Goal: Information Seeking & Learning: Learn about a topic

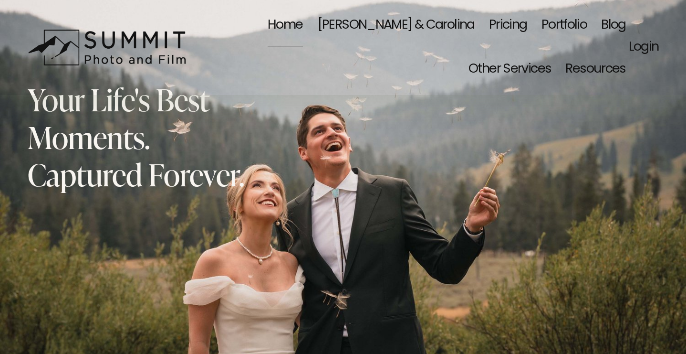
click at [0, 0] on span "Wedding | Reception Ideal Timeline" at bounding box center [0, 0] width 0 height 0
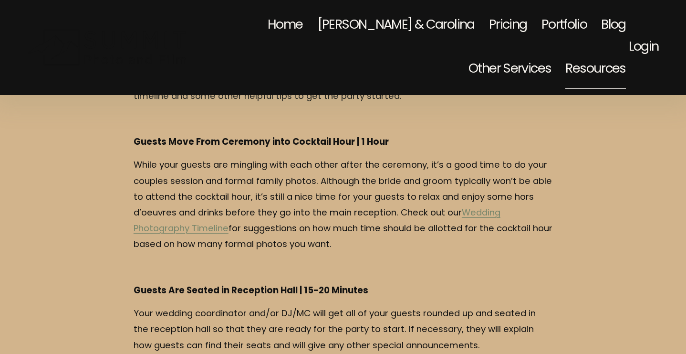
scroll to position [180, 0]
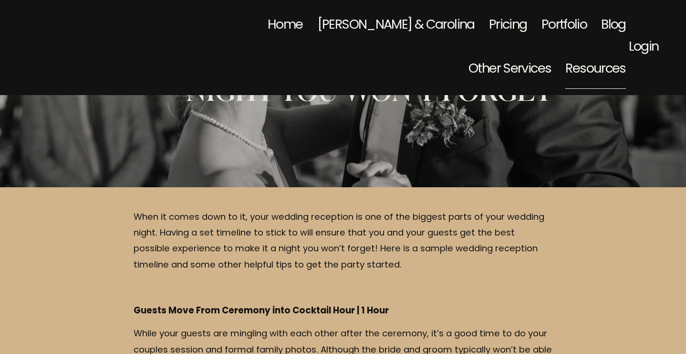
drag, startPoint x: 487, startPoint y: 246, endPoint x: 138, endPoint y: 205, distance: 350.8
copy div "When it comes down to it, your wedding reception is one of the biggest parts of…"
click at [348, 269] on p "When it comes down to it, your wedding reception is one of the biggest parts of…" at bounding box center [343, 240] width 419 height 63
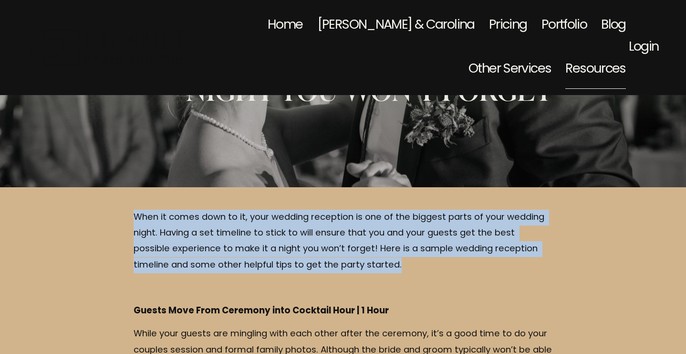
drag, startPoint x: 374, startPoint y: 264, endPoint x: 125, endPoint y: 217, distance: 253.5
copy p "When it comes down to it, your wedding reception is one of the biggest parts of…"
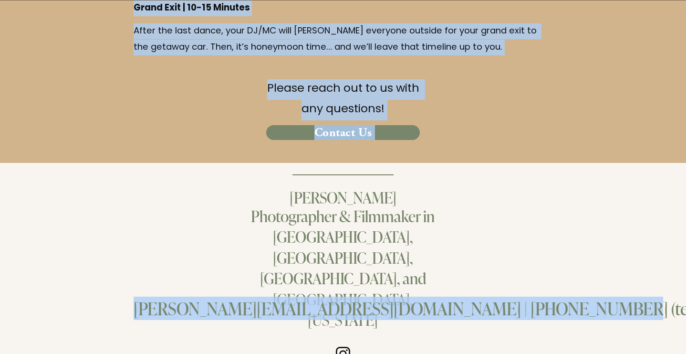
scroll to position [1959, 0]
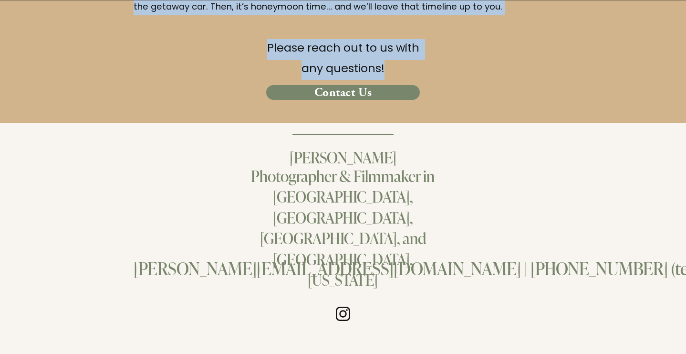
drag, startPoint x: 128, startPoint y: 199, endPoint x: 401, endPoint y: 70, distance: 302.7
copy div "Guests Move From Ceremony into Cocktail Hour | 1 Hour While your guests are min…"
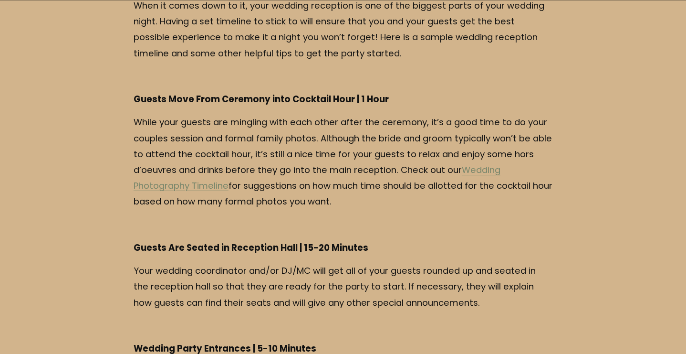
scroll to position [363, 0]
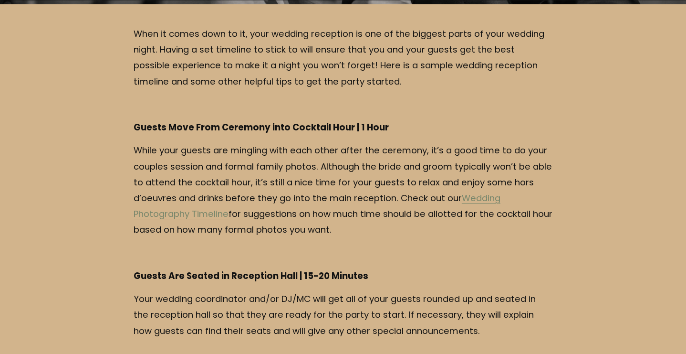
drag, startPoint x: 376, startPoint y: 226, endPoint x: 119, endPoint y: 120, distance: 277.5
copy div "Guests Move From Ceremony into Cocktail Hour | 1 Hour While your guests are min…"
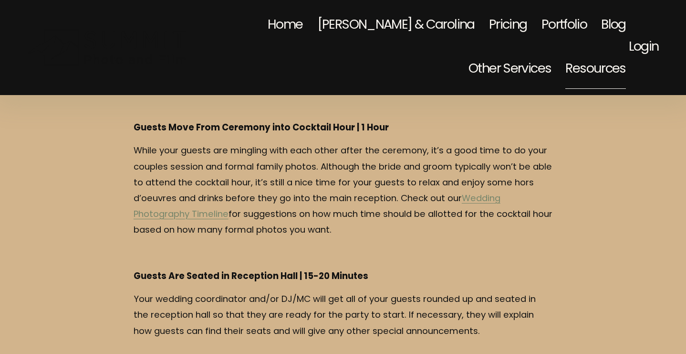
click at [0, 0] on span "Wedding | Day-Of Ideal Timeline" at bounding box center [0, 0] width 0 height 0
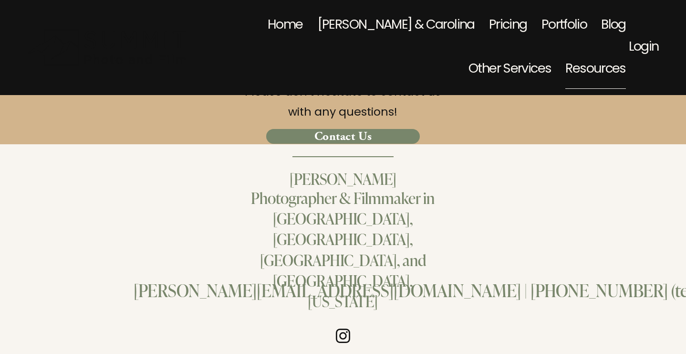
scroll to position [3300, 0]
click at [0, 0] on span "Mood Board" at bounding box center [0, 0] width 0 height 0
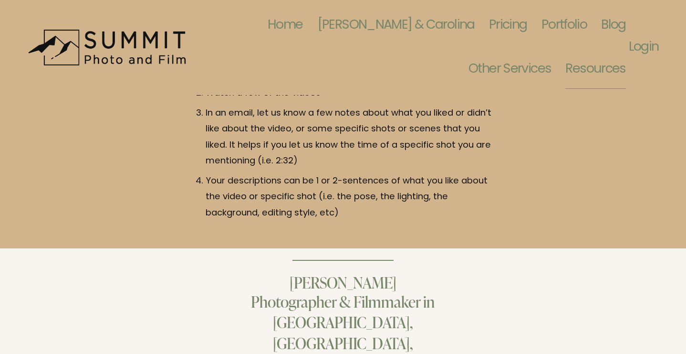
scroll to position [1150, 0]
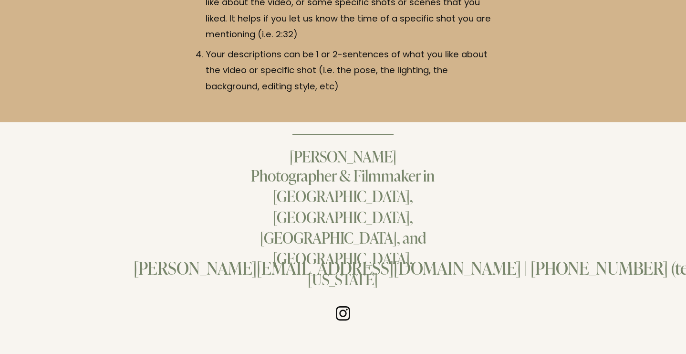
scroll to position [0, 0]
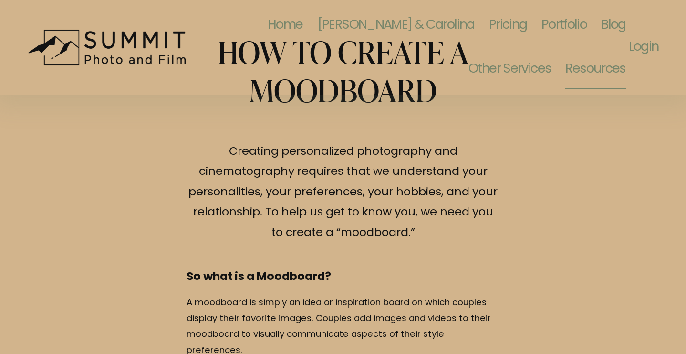
click at [0, 0] on span "Clothing - Winter Family Portraits" at bounding box center [0, 0] width 0 height 0
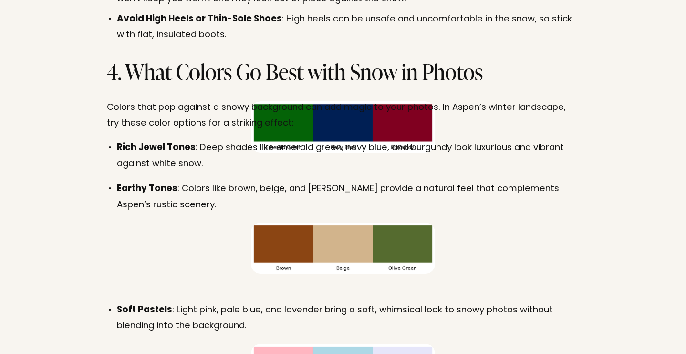
scroll to position [1840, 0]
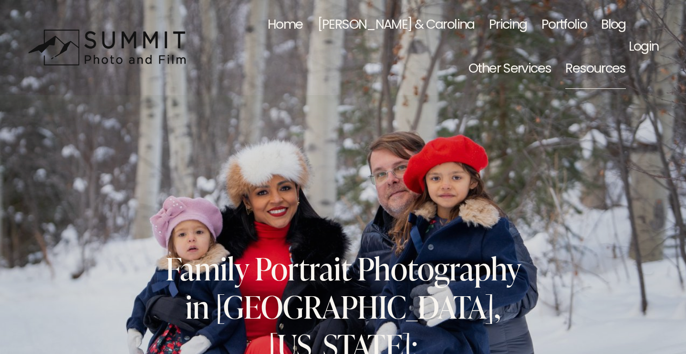
click at [0, 0] on span "Quick, Fun, and Memorable Portraits Shoots" at bounding box center [0, 0] width 0 height 0
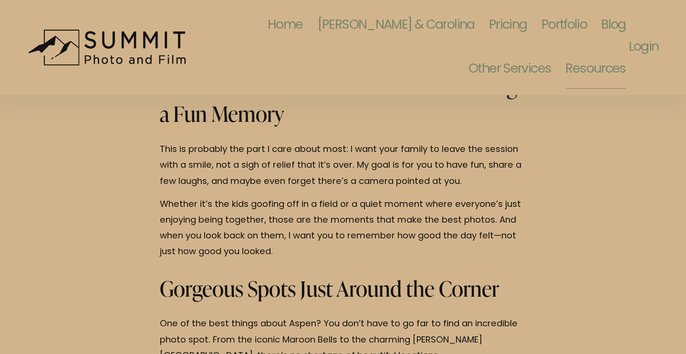
scroll to position [975, 0]
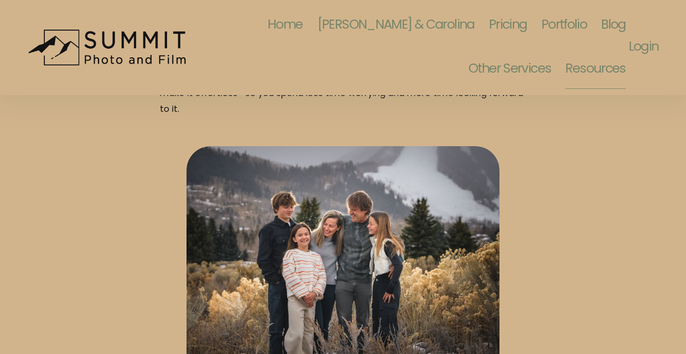
click at [0, 0] on span "Best Outdoor Locations for Family Portraits in [GEOGRAPHIC_DATA] and Snowmass" at bounding box center [0, 0] width 0 height 0
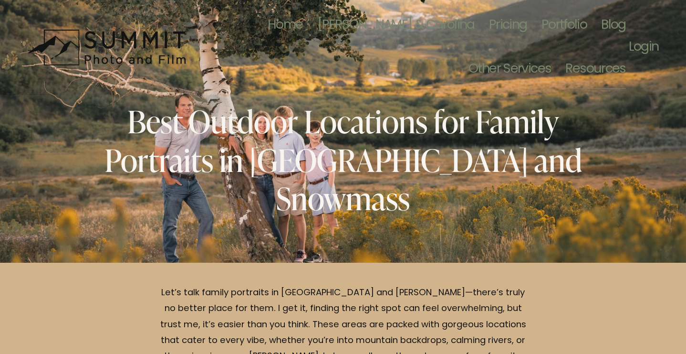
click at [0, 0] on span "Clothing - Summer Family Outfit" at bounding box center [0, 0] width 0 height 0
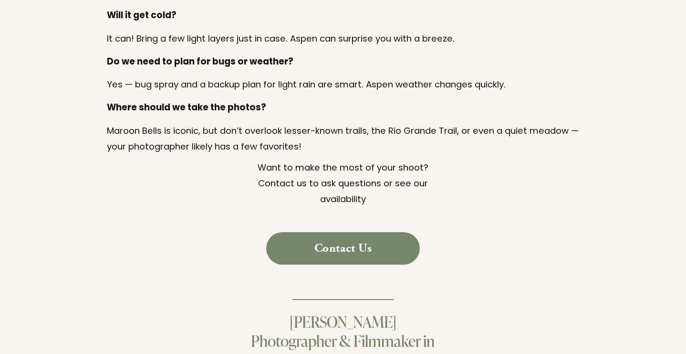
scroll to position [2678, 0]
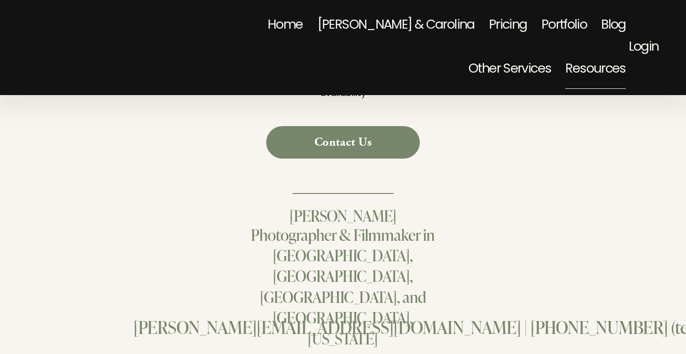
click at [0, 0] on span "Wedding | What to Ask your Photographer" at bounding box center [0, 0] width 0 height 0
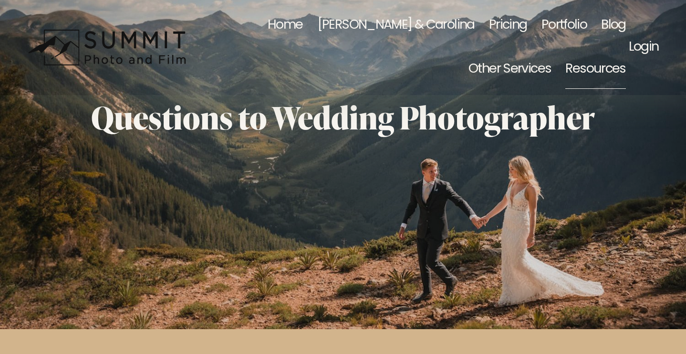
click at [0, 0] on span "10 Tips to Mountain Wedding" at bounding box center [0, 0] width 0 height 0
